Goal: Transaction & Acquisition: Book appointment/travel/reservation

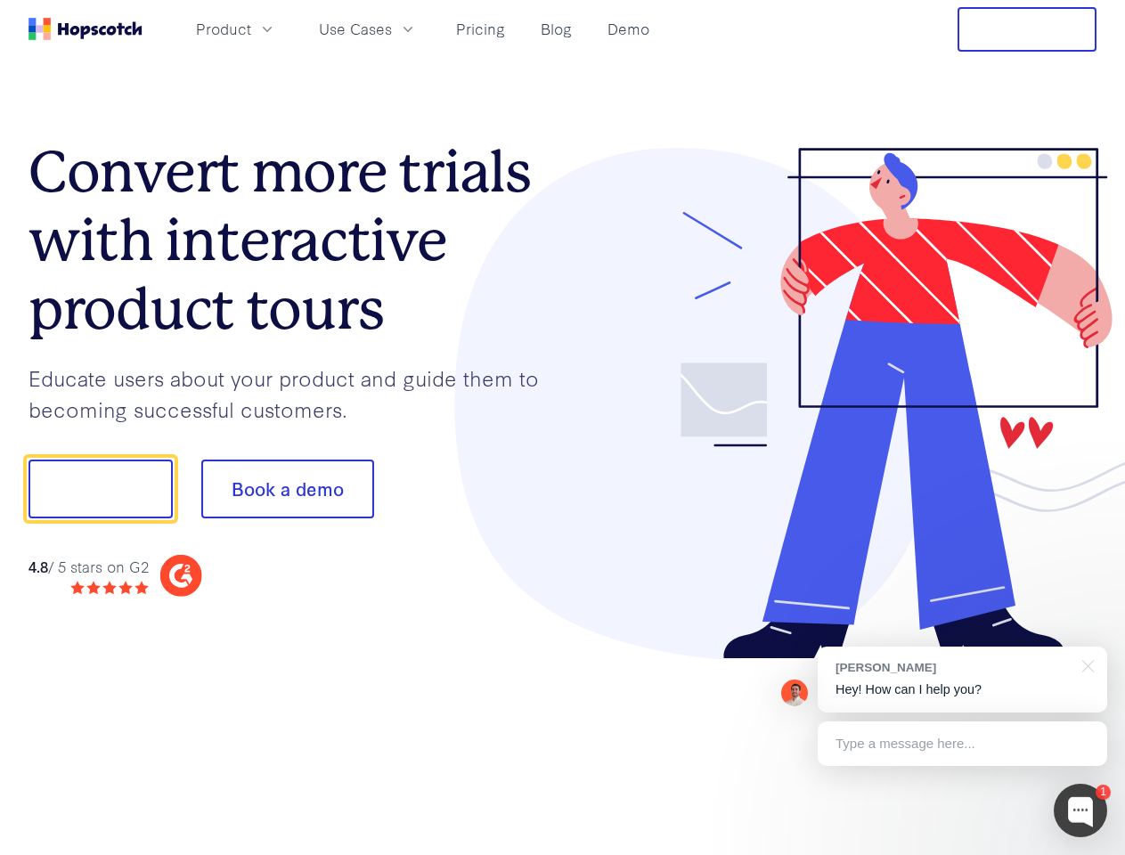
click at [563, 428] on div at bounding box center [830, 404] width 534 height 512
click at [251, 29] on span "Product" at bounding box center [223, 29] width 55 height 22
click at [392, 29] on span "Use Cases" at bounding box center [355, 29] width 73 height 22
click at [1027, 29] on button "Free Trial" at bounding box center [1027, 29] width 139 height 45
click at [100, 489] on button "Show me!" at bounding box center [101, 489] width 144 height 59
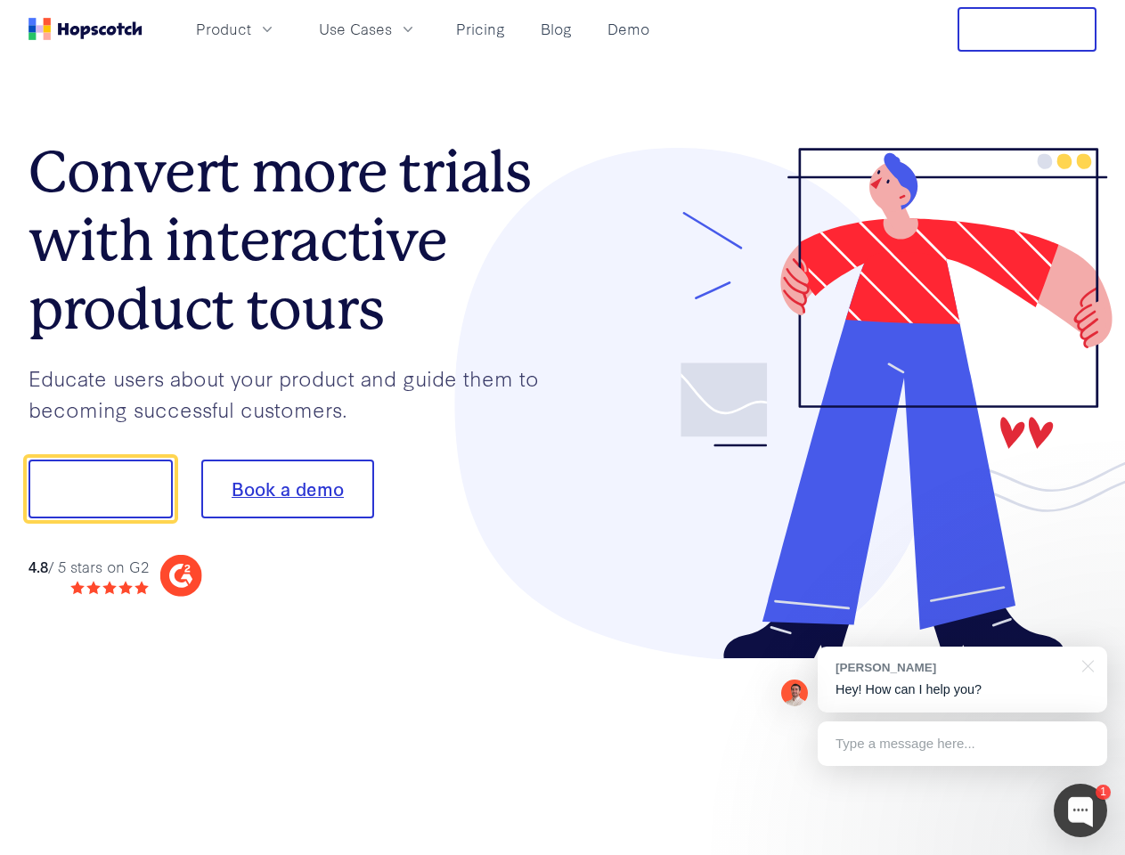
click at [287, 489] on button "Book a demo" at bounding box center [287, 489] width 173 height 59
click at [1080, 811] on div at bounding box center [1080, 810] width 53 height 53
click at [962, 680] on div at bounding box center [940, 487] width 334 height 594
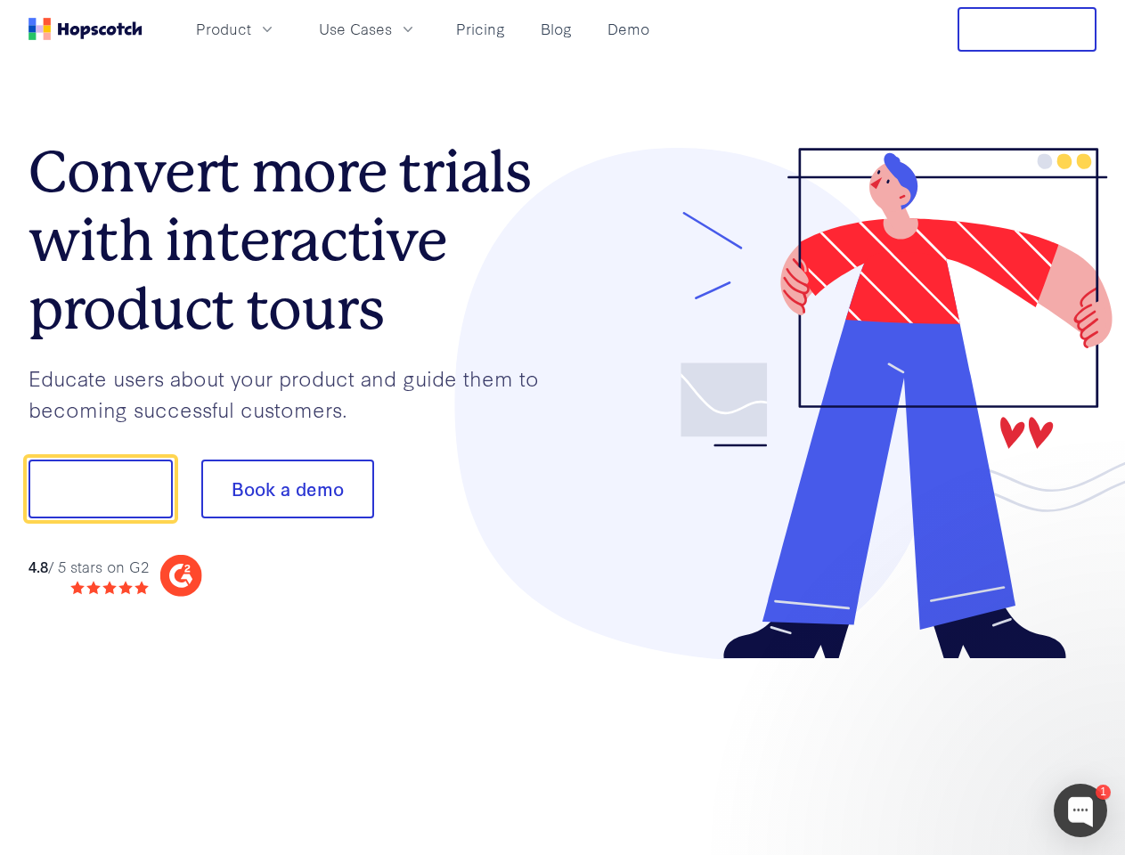
click at [1085, 664] on div at bounding box center [940, 605] width 334 height 355
click at [962, 744] on div at bounding box center [940, 605] width 334 height 355
